Goal: Task Accomplishment & Management: Manage account settings

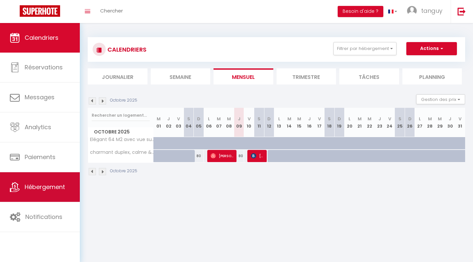
click at [48, 189] on span "Hébergement" at bounding box center [45, 187] width 40 height 8
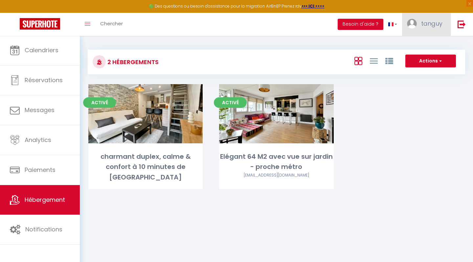
click at [429, 33] on link "tanguy" at bounding box center [426, 24] width 49 height 23
click at [425, 45] on link "Paramètres" at bounding box center [424, 45] width 49 height 11
select select "28"
select select "fr"
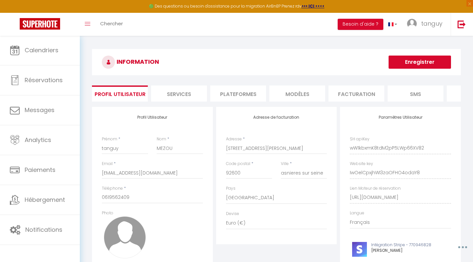
click at [234, 96] on li "Plateformes" at bounding box center [238, 93] width 56 height 16
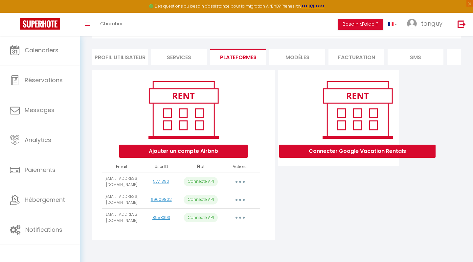
scroll to position [39, 0]
click at [240, 220] on button "button" at bounding box center [240, 217] width 18 height 11
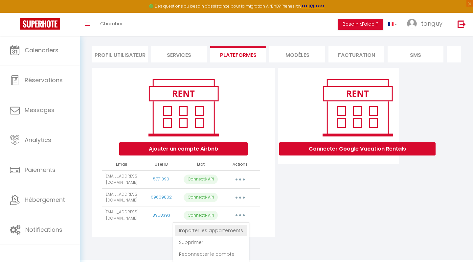
click at [229, 234] on link "Importer les appartements" at bounding box center [211, 230] width 73 height 11
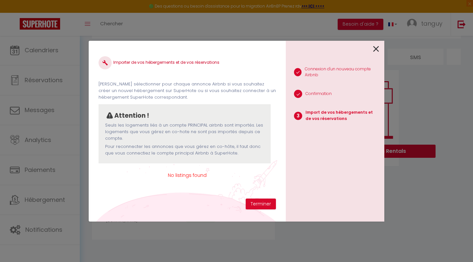
click at [376, 51] on icon at bounding box center [376, 49] width 6 height 10
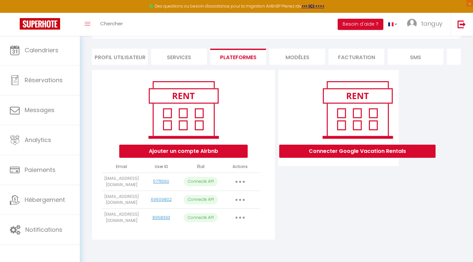
click at [243, 219] on button "button" at bounding box center [240, 217] width 18 height 11
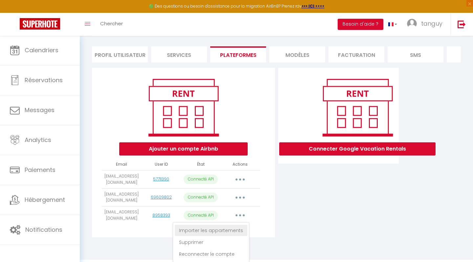
click at [233, 234] on link "Importer les appartements" at bounding box center [211, 230] width 73 height 11
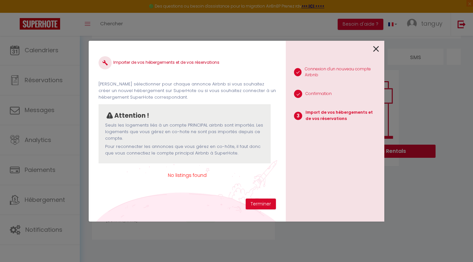
click at [375, 50] on icon at bounding box center [376, 49] width 6 height 10
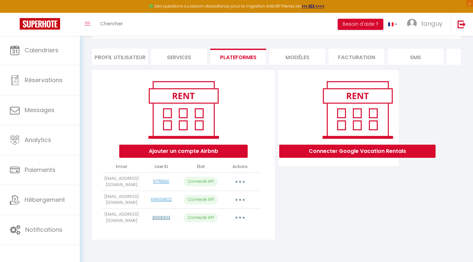
click at [159, 218] on link "8958393" at bounding box center [161, 217] width 18 height 6
click at [243, 219] on button "button" at bounding box center [240, 217] width 18 height 11
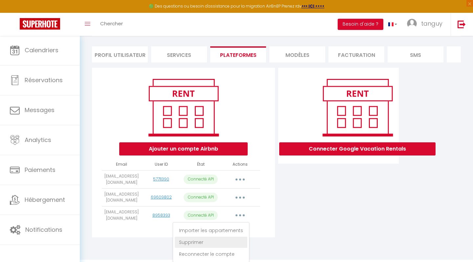
click at [230, 247] on link "Supprimer" at bounding box center [211, 241] width 73 height 11
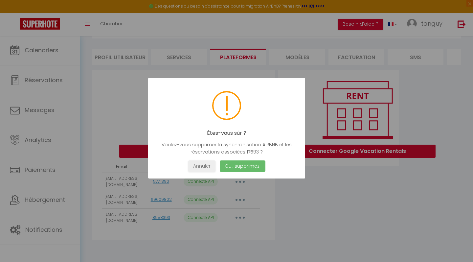
click at [242, 167] on button "Oui, supprimez!" at bounding box center [243, 165] width 46 height 11
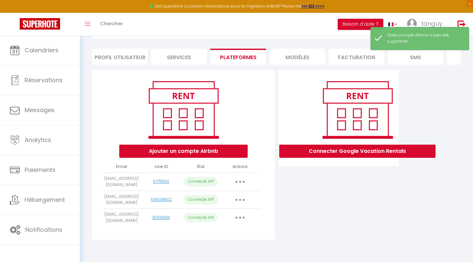
scroll to position [35, 0]
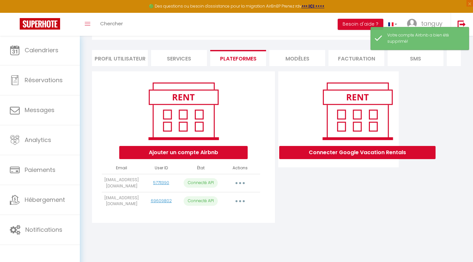
click at [195, 151] on button "Ajouter un compte Airbnb" at bounding box center [183, 152] width 128 height 13
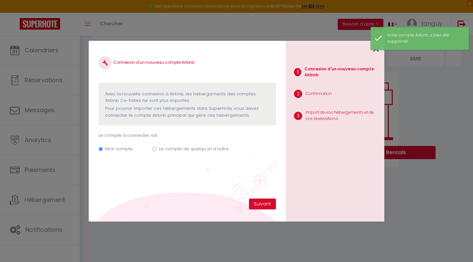
click at [166, 148] on label "Le compte de quelqu'un d'autre" at bounding box center [194, 148] width 70 height 7
click at [157, 148] on input "Le compte de quelqu'un d'autre" at bounding box center [154, 149] width 4 height 4
radio input "true"
radio input "false"
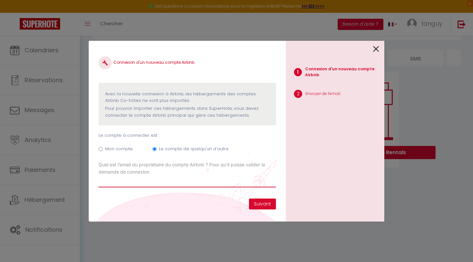
paste input "[EMAIL_ADDRESS][DOMAIN_NAME]"
type input "[EMAIL_ADDRESS][DOMAIN_NAME]"
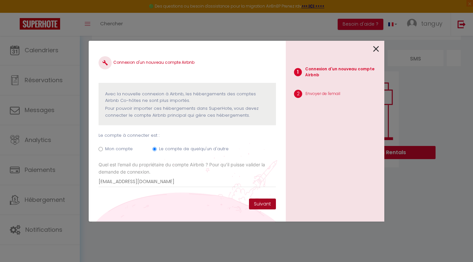
click at [263, 204] on button "Suivant" at bounding box center [262, 203] width 27 height 11
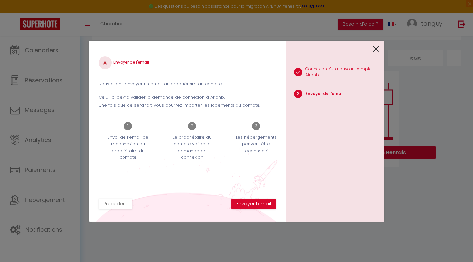
click at [263, 204] on button "Envoyer l'email" at bounding box center [253, 203] width 45 height 11
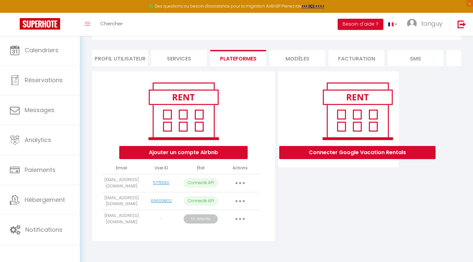
click at [239, 186] on button "button" at bounding box center [240, 183] width 18 height 11
click at [266, 191] on div "Ajouter un compte Airbnb Email User ID État Actions [EMAIL_ADDRESS][DOMAIN_NAME…" at bounding box center [183, 155] width 183 height 169
click at [239, 184] on button "button" at bounding box center [240, 183] width 18 height 11
click at [233, 199] on link "Importer les appartements" at bounding box center [211, 197] width 73 height 11
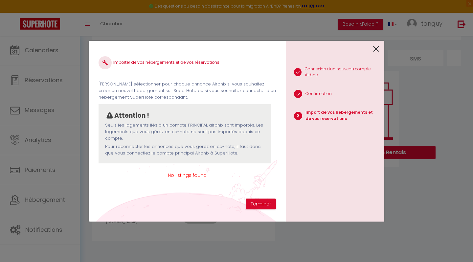
click at [377, 50] on icon at bounding box center [376, 49] width 6 height 10
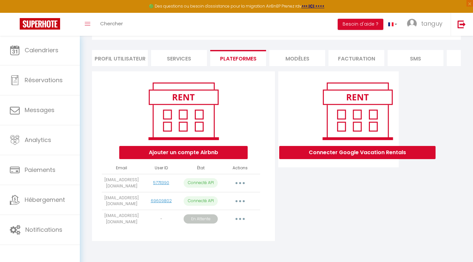
click at [238, 206] on button "button" at bounding box center [240, 201] width 18 height 11
click at [233, 221] on link "Importer les appartements" at bounding box center [211, 215] width 73 height 11
select select "62945"
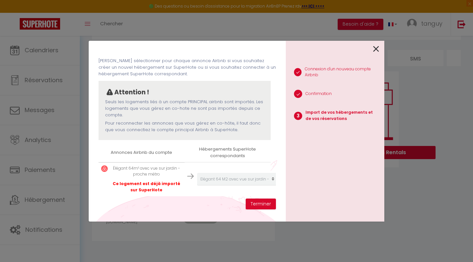
scroll to position [23, 0]
click at [258, 204] on button "Terminer" at bounding box center [261, 203] width 30 height 11
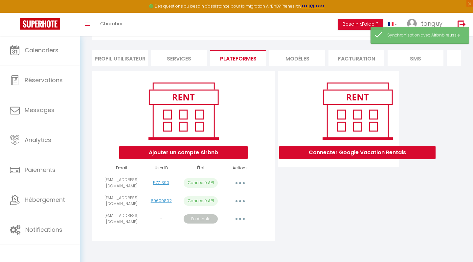
click at [238, 186] on button "button" at bounding box center [240, 183] width 18 height 11
click at [228, 200] on link "Importer les appartements" at bounding box center [211, 197] width 73 height 11
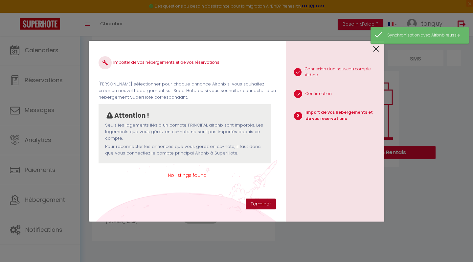
scroll to position [0, 0]
click at [375, 49] on icon at bounding box center [376, 49] width 6 height 10
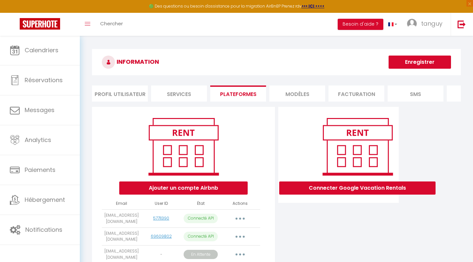
click at [184, 94] on li "Services" at bounding box center [179, 93] width 56 height 16
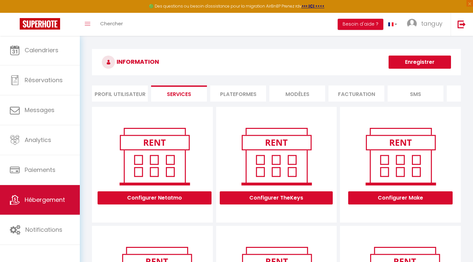
click at [49, 205] on link "Hébergement" at bounding box center [40, 200] width 80 height 30
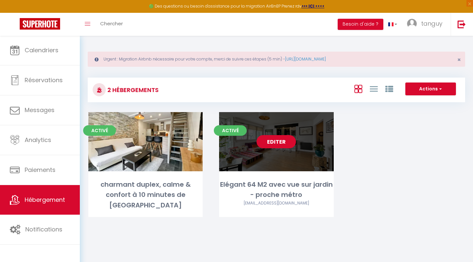
click at [279, 143] on link "Editer" at bounding box center [275, 141] width 39 height 13
select select "3"
select select "2"
select select "1"
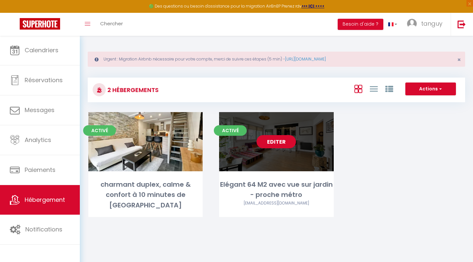
select select
select select "28"
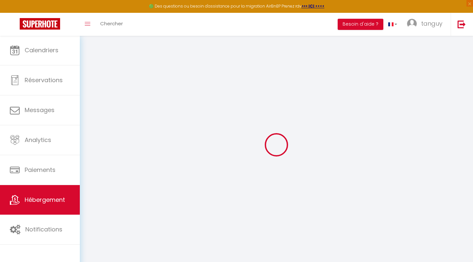
select select
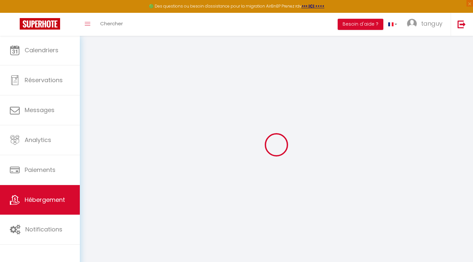
select select
checkbox input "false"
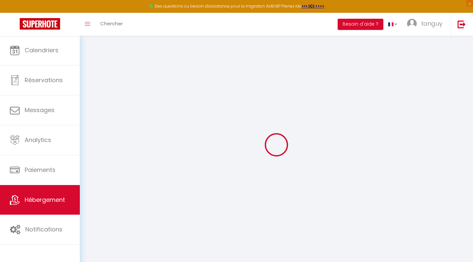
select select
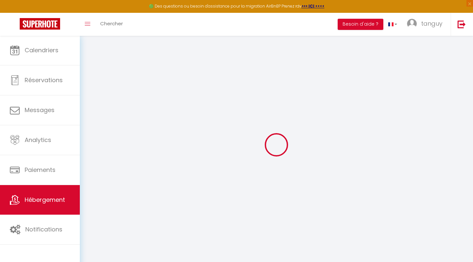
select select
checkbox input "false"
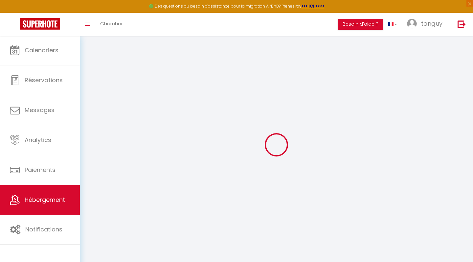
checkbox input "false"
select select
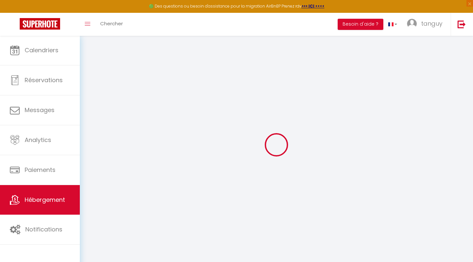
select select
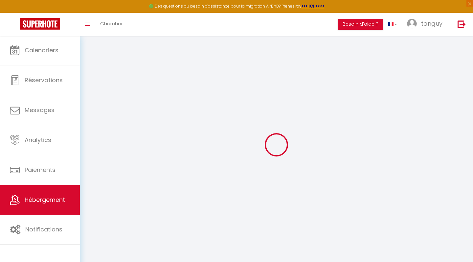
checkbox input "false"
select select
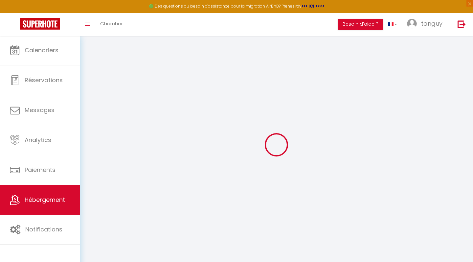
select select
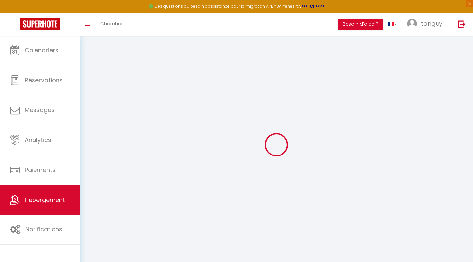
select select
checkbox input "false"
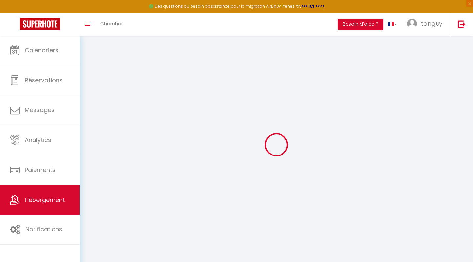
checkbox input "false"
select select
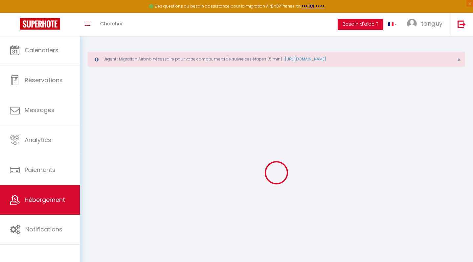
select select
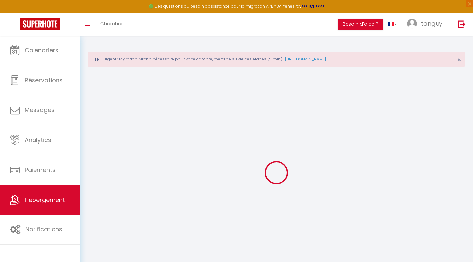
select select
checkbox input "false"
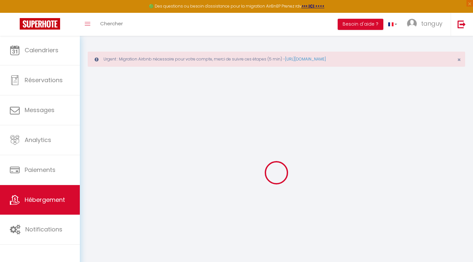
select select
type input "Elégant 64 M2 avec vue sur jardin - proche métro"
type input "[PERSON_NAME]"
type input "DE CERIS"
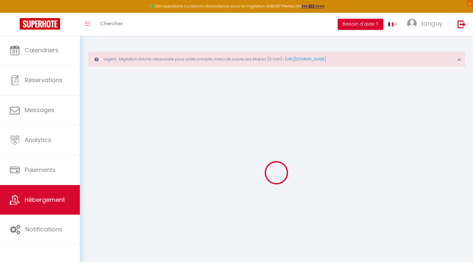
type input "[STREET_ADDRESS]"
type input "92600"
type input "ASNIERES SUR SEINE"
select select "2"
select select
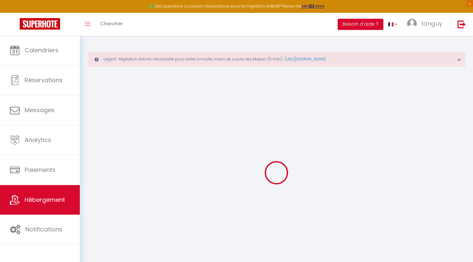
select select
type input "[STREET_ADDRESS]"
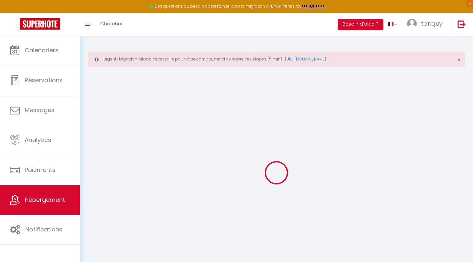
type input "92600"
type input "ASNIERES SUR SEINE"
type input "[EMAIL_ADDRESS][DOMAIN_NAME]"
select select
checkbox input "false"
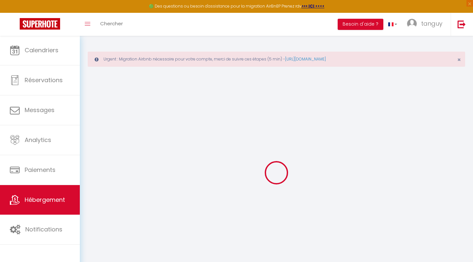
checkbox input "false"
type input "0"
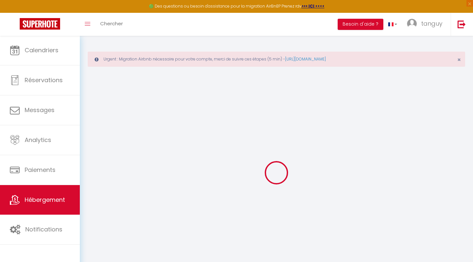
type input "0"
select select
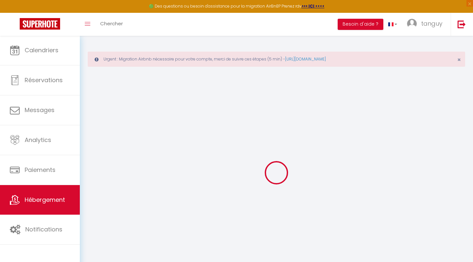
select select
checkbox input "false"
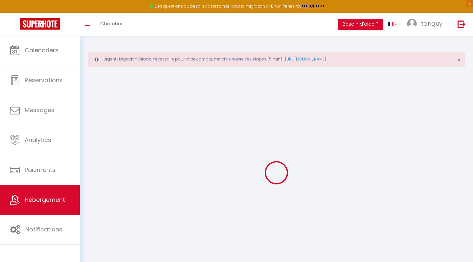
checkbox input "false"
select select
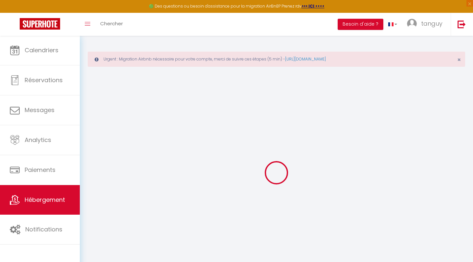
select select
checkbox input "false"
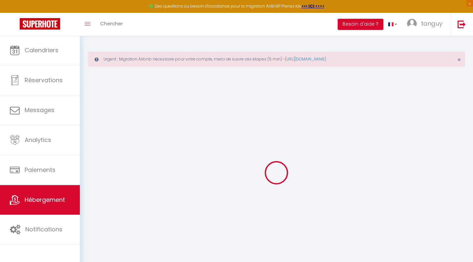
checkbox input "false"
select select
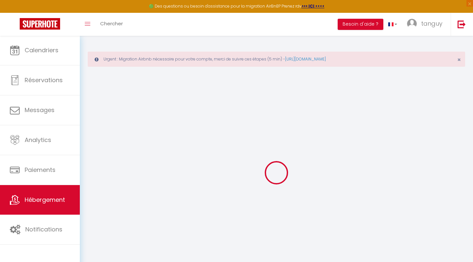
select select
checkbox input "false"
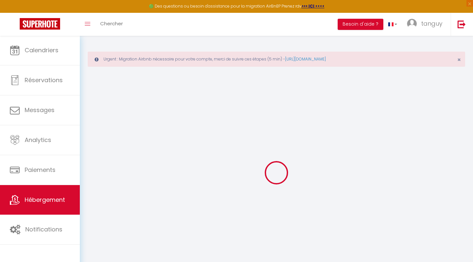
checkbox input "false"
select select
checkbox input "false"
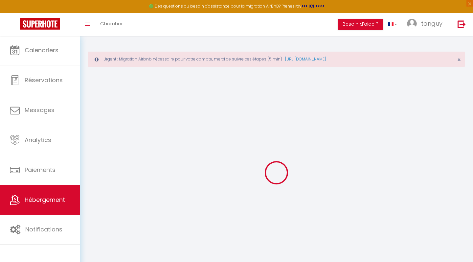
checkbox input "false"
select select
checkbox input "false"
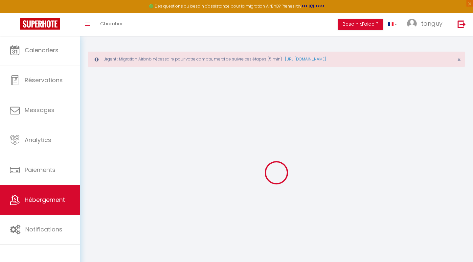
checkbox input "false"
select select "15:00"
select select "23:45"
select select "11:00"
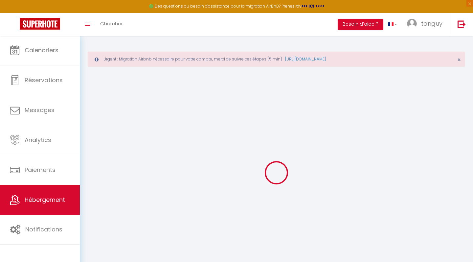
select select "30"
select select "120"
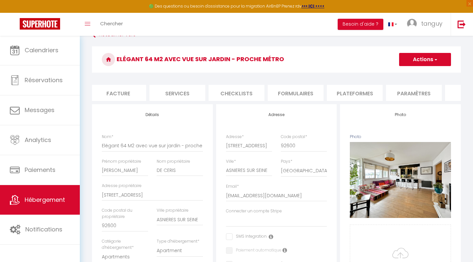
scroll to position [0, 130]
click at [344, 91] on li "Plateformes" at bounding box center [345, 93] width 56 height 16
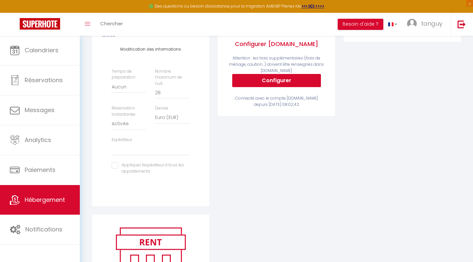
scroll to position [107, 0]
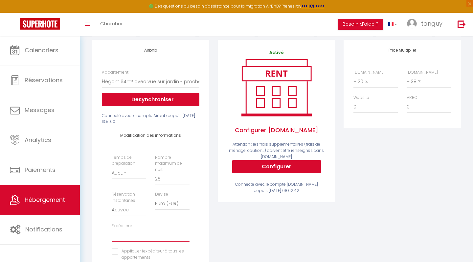
select select "6140"
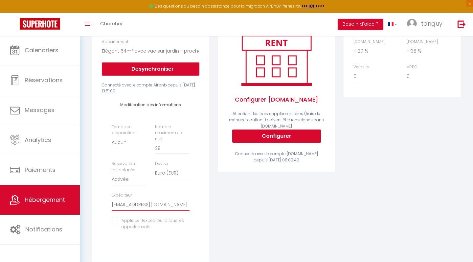
scroll to position [138, 0]
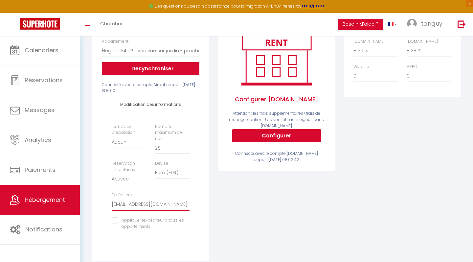
click at [114, 217] on input "checkbox" at bounding box center [151, 220] width 78 height 7
checkbox input "true"
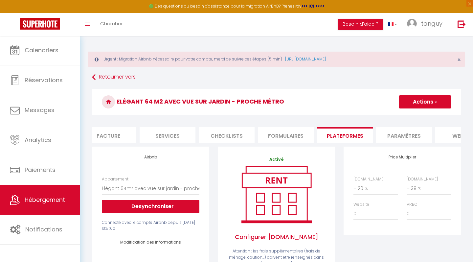
scroll to position [0, 0]
click at [421, 104] on button "Actions" at bounding box center [425, 101] width 52 height 13
click at [420, 117] on link "Enregistrer" at bounding box center [425, 116] width 52 height 9
select select "EUR"
click at [50, 204] on span "Hébergement" at bounding box center [45, 199] width 40 height 8
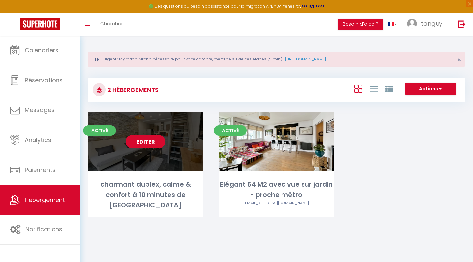
click at [140, 142] on link "Editer" at bounding box center [145, 141] width 39 height 13
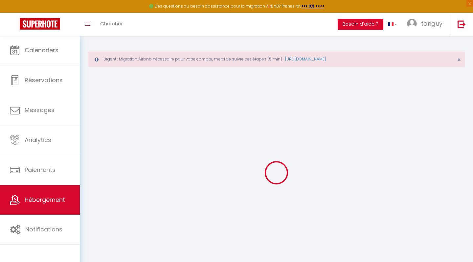
checkbox input "true"
checkbox input "false"
checkbox input "true"
checkbox input "false"
select select "16:00"
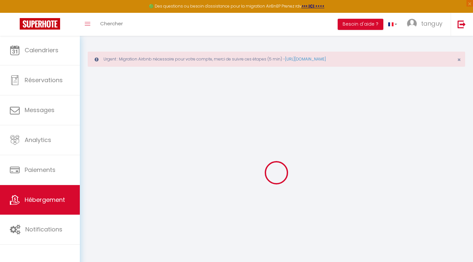
select select "23:45"
select select "11:00"
select select "30"
select select "120"
select select "+ 20 %"
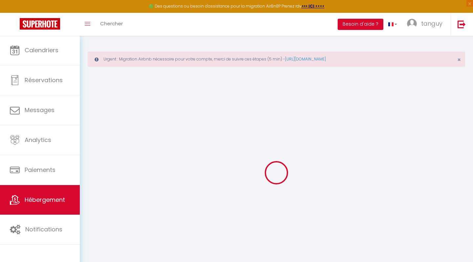
select select "+ 38 %"
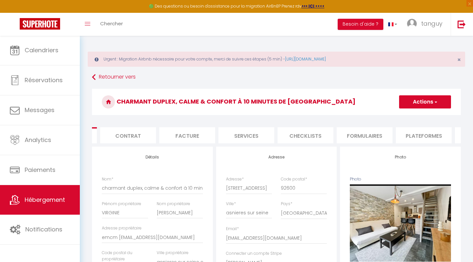
scroll to position [0, 76]
click at [404, 135] on li "Plateformes" at bounding box center [398, 135] width 56 height 16
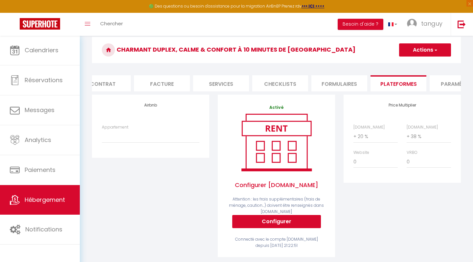
scroll to position [52, 0]
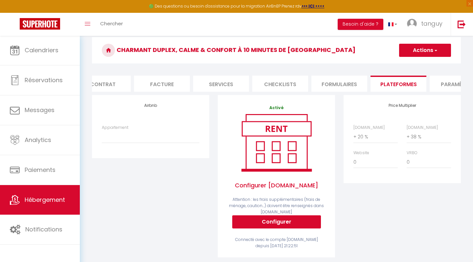
click at [422, 50] on button "Actions" at bounding box center [425, 50] width 52 height 13
click at [420, 55] on button "Actions" at bounding box center [425, 50] width 52 height 13
click at [416, 63] on link "Enregistrer" at bounding box center [425, 64] width 52 height 9
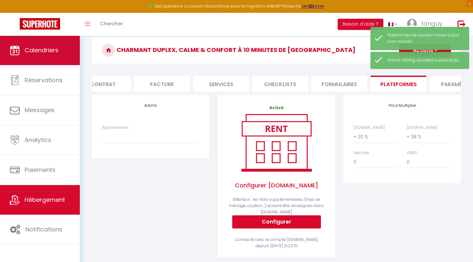
click at [49, 53] on span "Calendriers" at bounding box center [42, 50] width 34 height 8
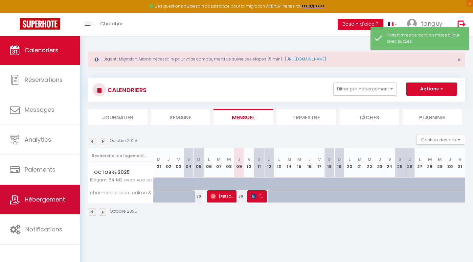
click at [46, 201] on span "Hébergement" at bounding box center [45, 199] width 40 height 8
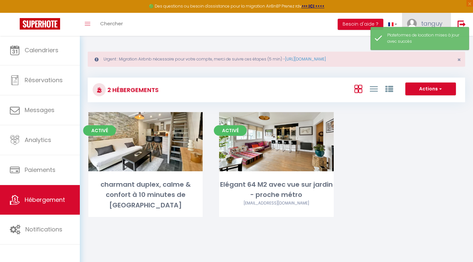
click at [427, 23] on span "tanguy" at bounding box center [431, 23] width 21 height 8
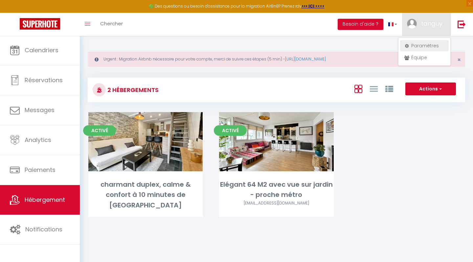
click at [422, 44] on link "Paramètres" at bounding box center [424, 45] width 49 height 11
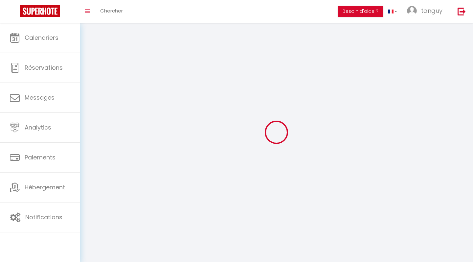
type input "tanguy"
type input "MEZOU"
type input "0619562409"
type input "[STREET_ADDRESS][PERSON_NAME]"
type input "92600"
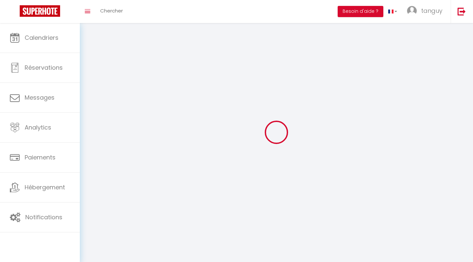
type input "asnieres sur seine"
type input "wW1kbxmK8tdM2pP5LWp66XV82"
type input "IwOelCpxjhWI3zaOFHO4odaY8"
type input "wW1kbxmK8tdM2pP5LWp66XV82"
type input "IwOelCpxjhWI3zaOFHO4odaY8"
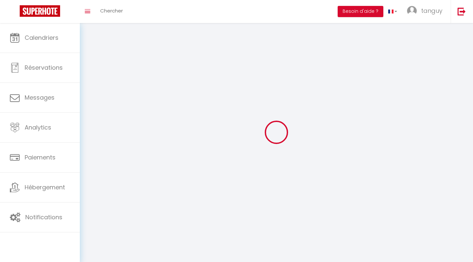
type input "[URL][DOMAIN_NAME]"
select select "28"
select select "fr"
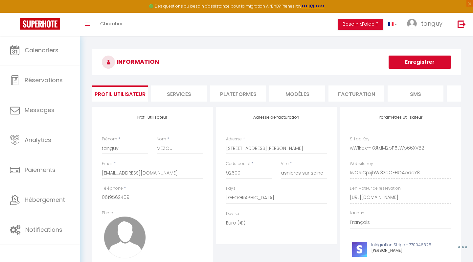
click at [248, 98] on li "Plateformes" at bounding box center [238, 93] width 56 height 16
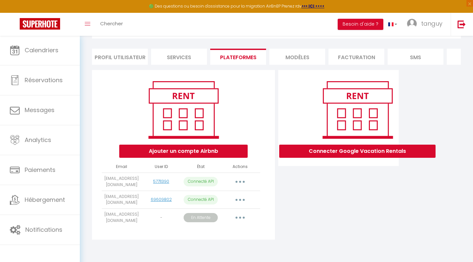
scroll to position [41, 0]
